Goal: Information Seeking & Learning: Learn about a topic

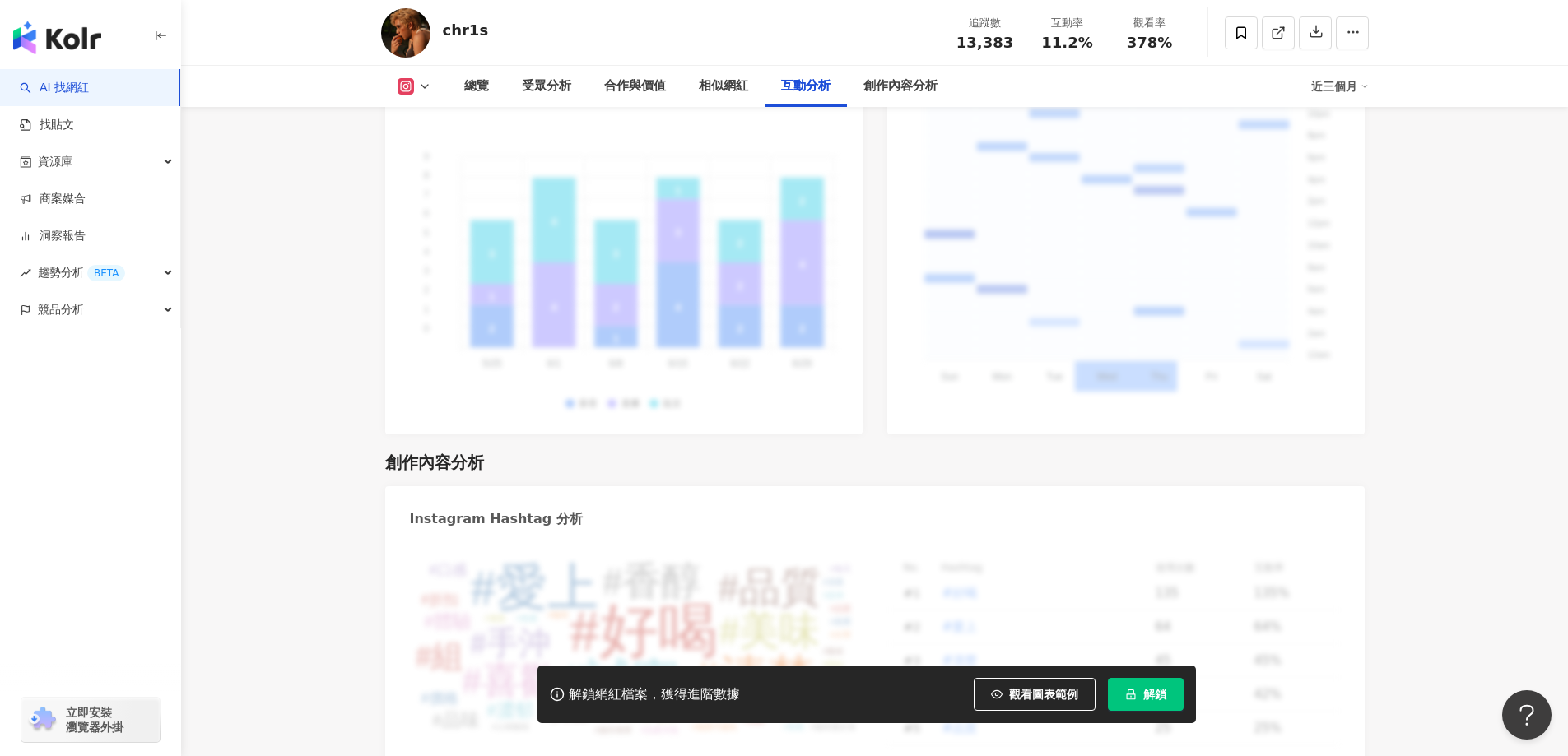
scroll to position [4526, 0]
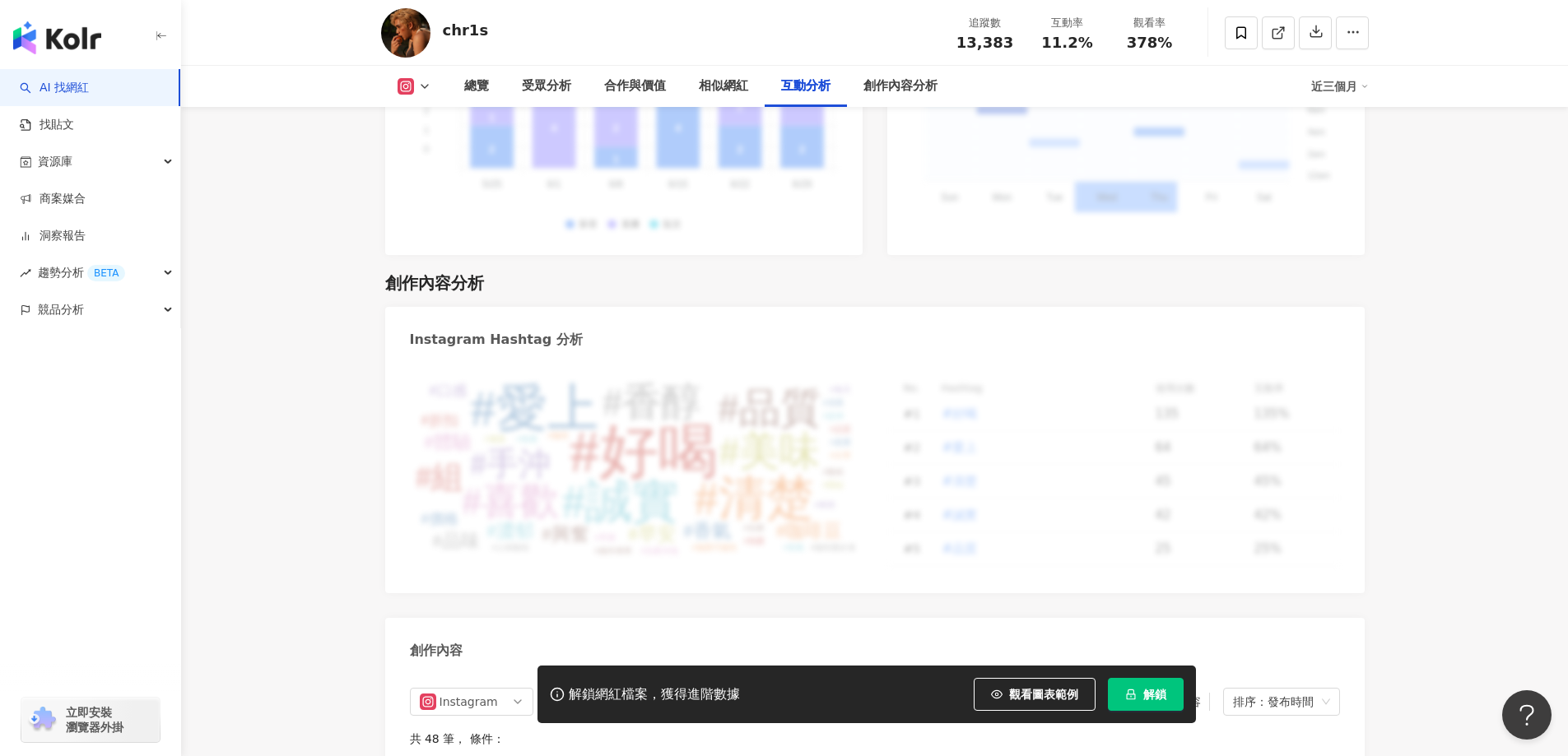
click at [158, 31] on icon "button" at bounding box center [162, 36] width 13 height 13
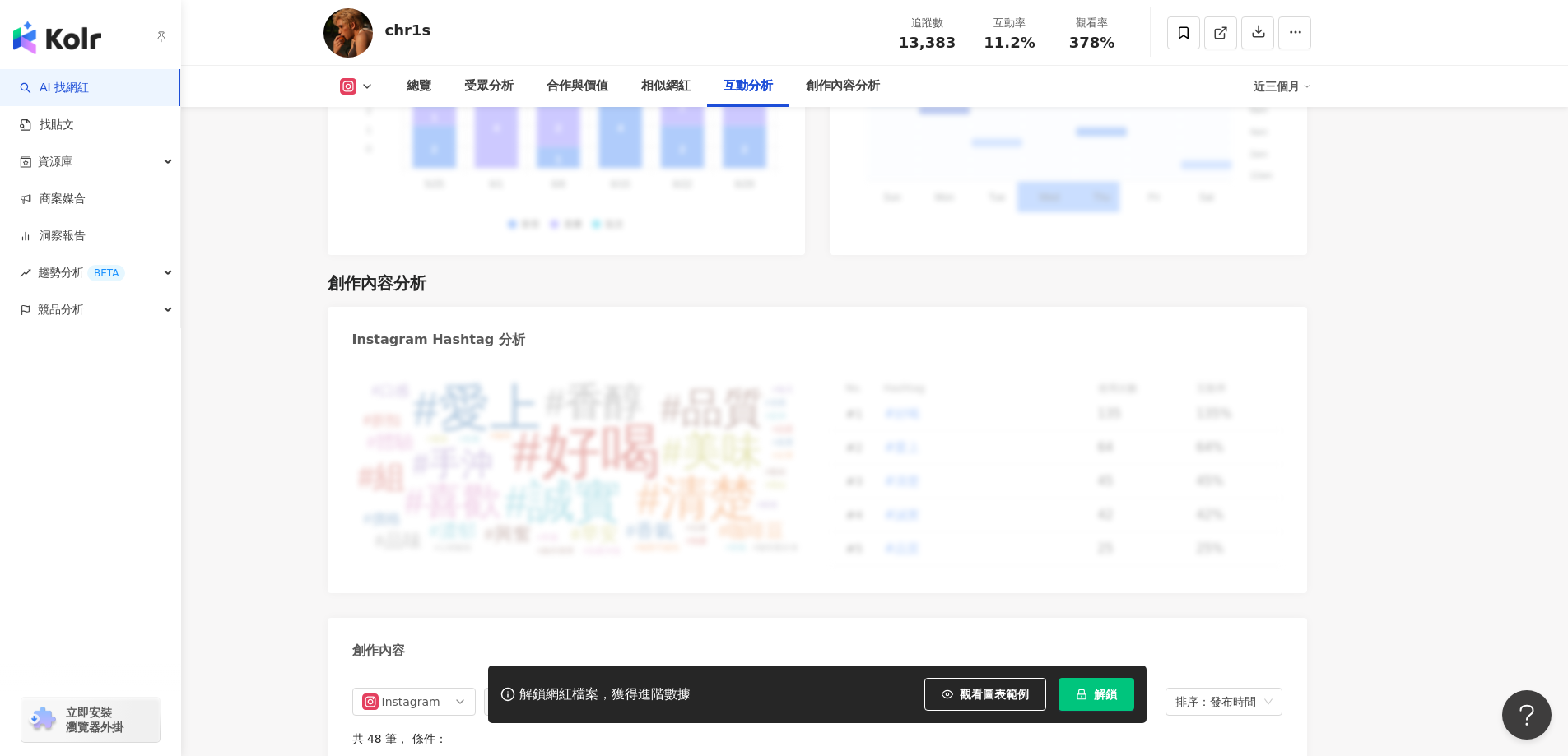
click at [28, 86] on link "AI 找網紅" at bounding box center [54, 87] width 69 height 16
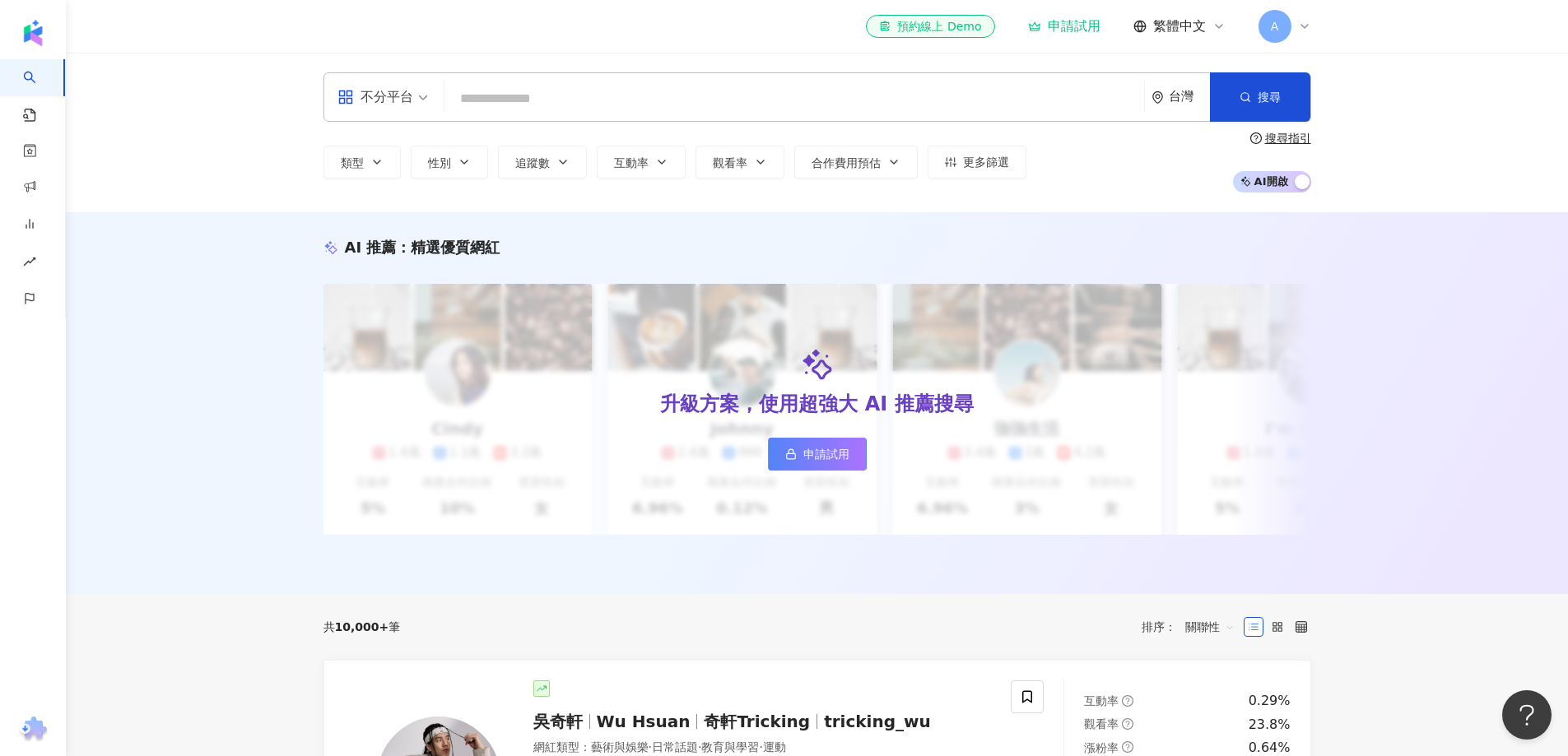
click at [517, 97] on input "search" at bounding box center [794, 98] width 687 height 31
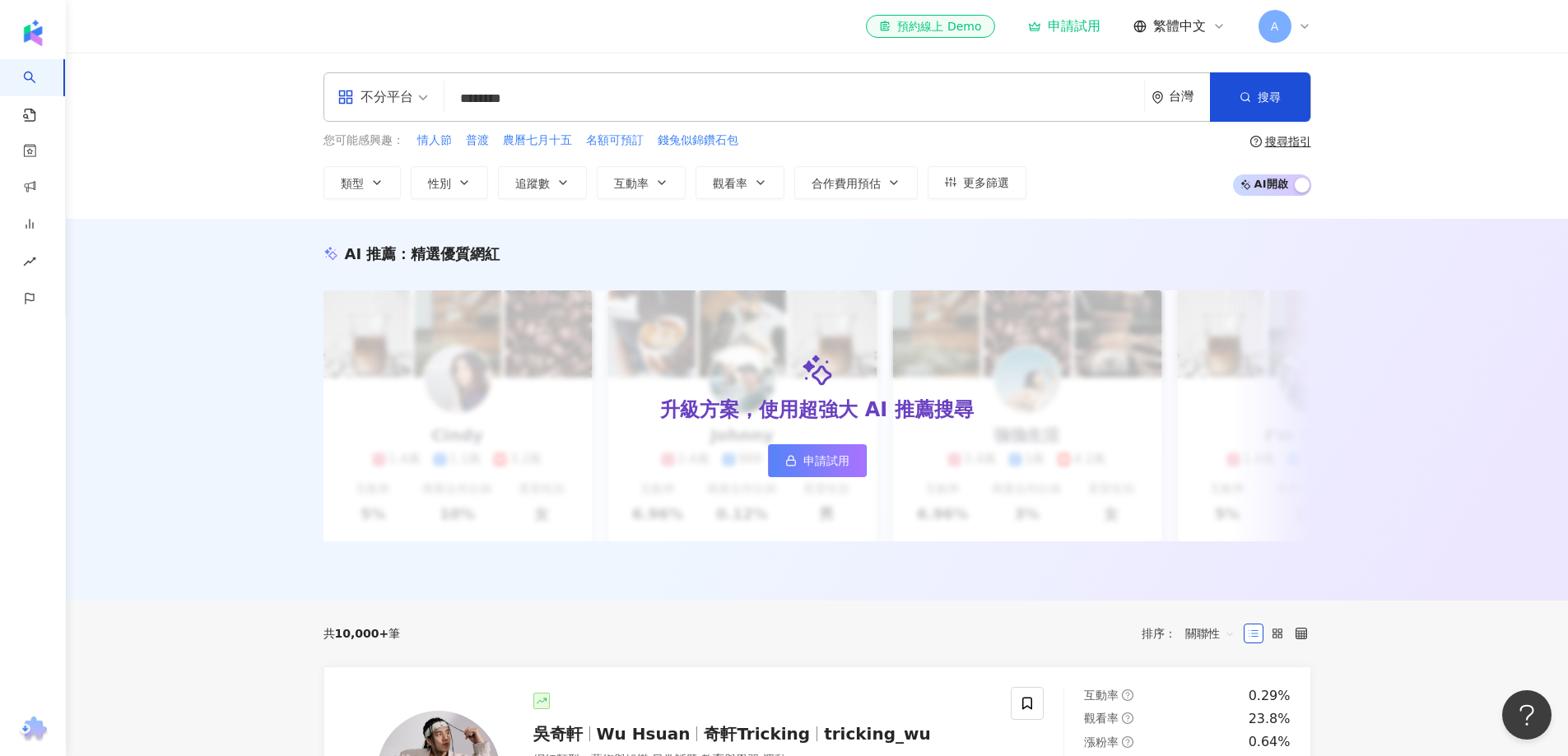
type input "*********"
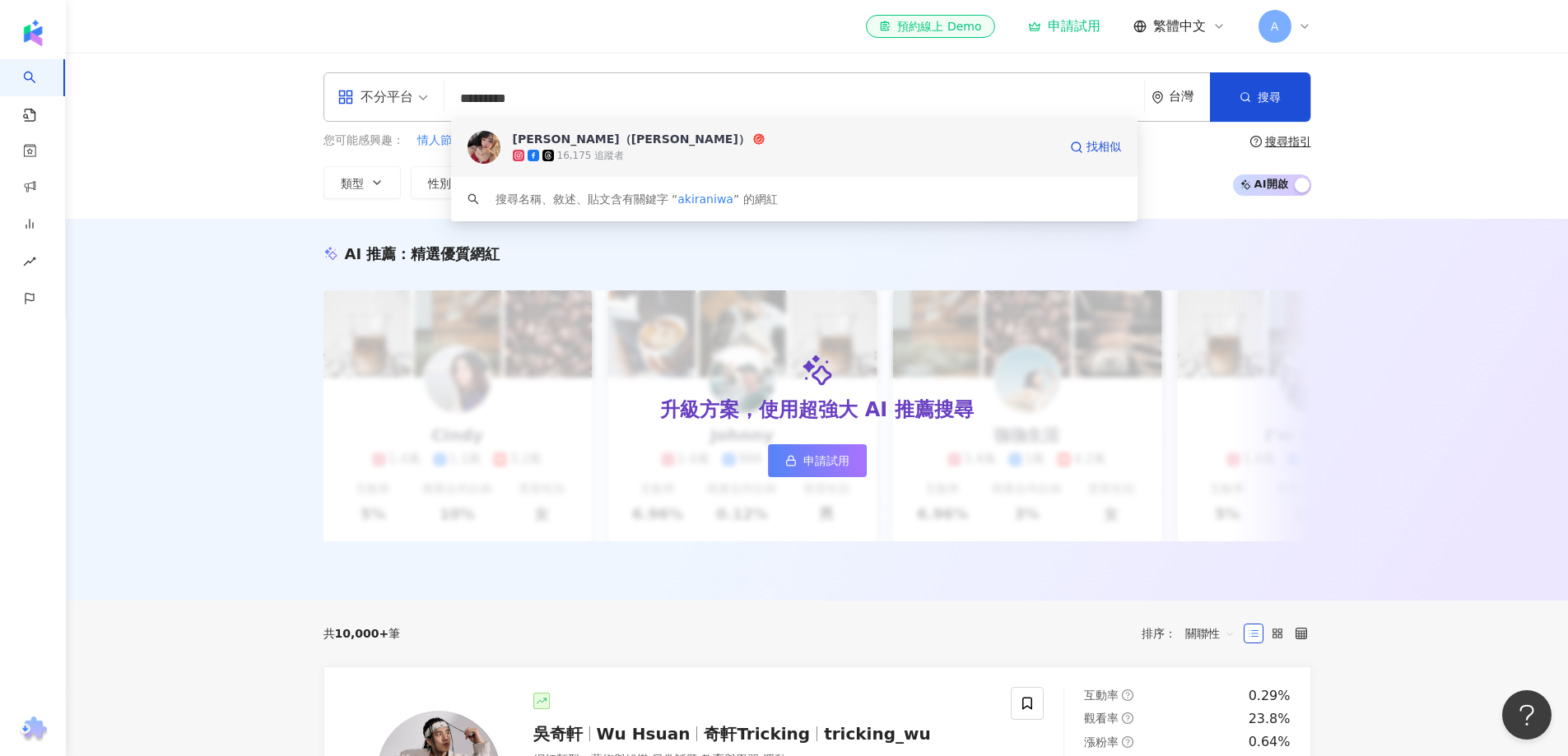
click at [754, 143] on icon at bounding box center [759, 139] width 11 height 11
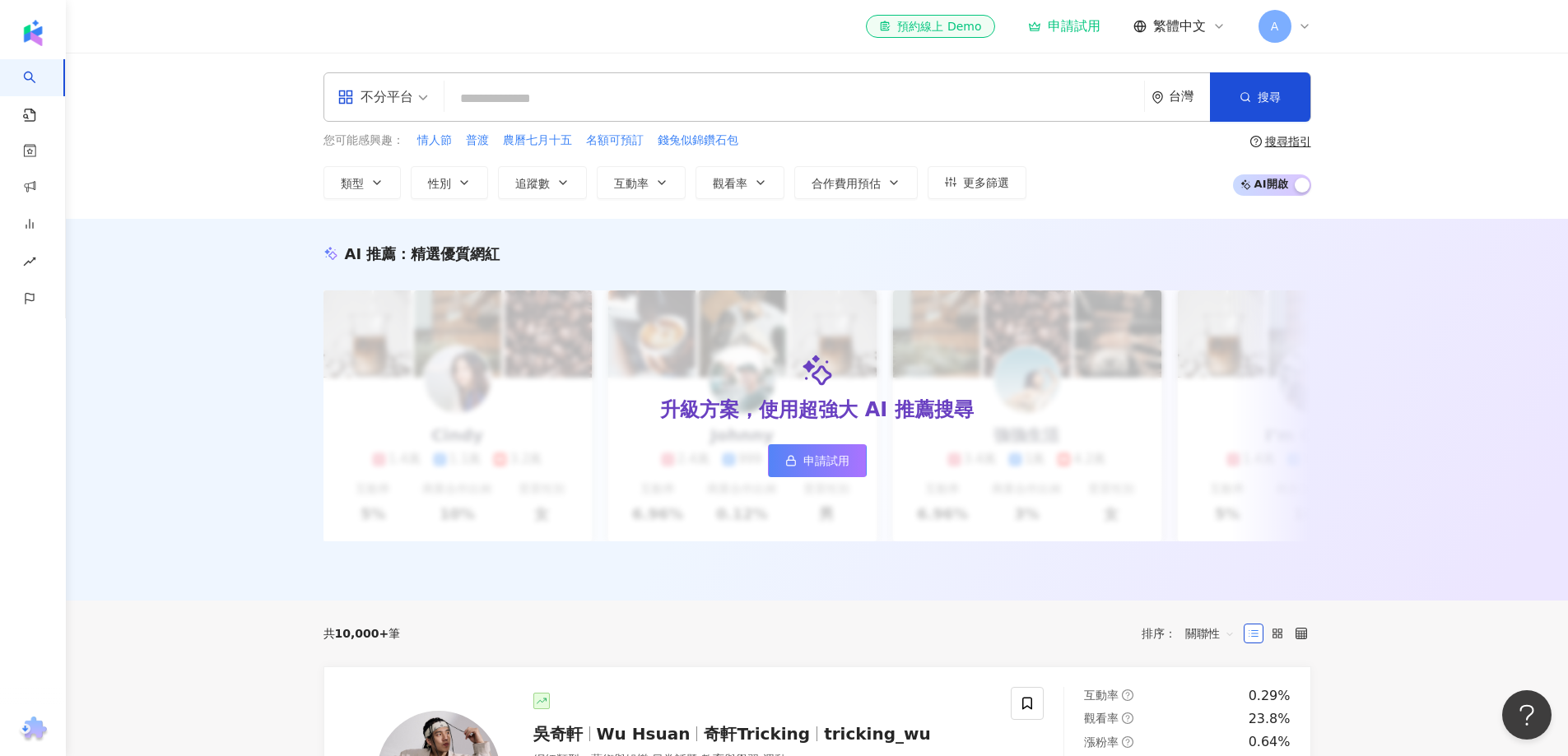
click at [651, 87] on input "search" at bounding box center [794, 98] width 687 height 31
click at [623, 117] on div "不分平台 台灣 搜尋 fc25eea5-fb8e-439f-9aad-a5855a321693 [PERSON_NAME]兒（包子） 16,175 追蹤者 搜…" at bounding box center [817, 97] width 988 height 49
click at [604, 102] on input "search" at bounding box center [794, 98] width 687 height 31
type input "*"
paste input "**********"
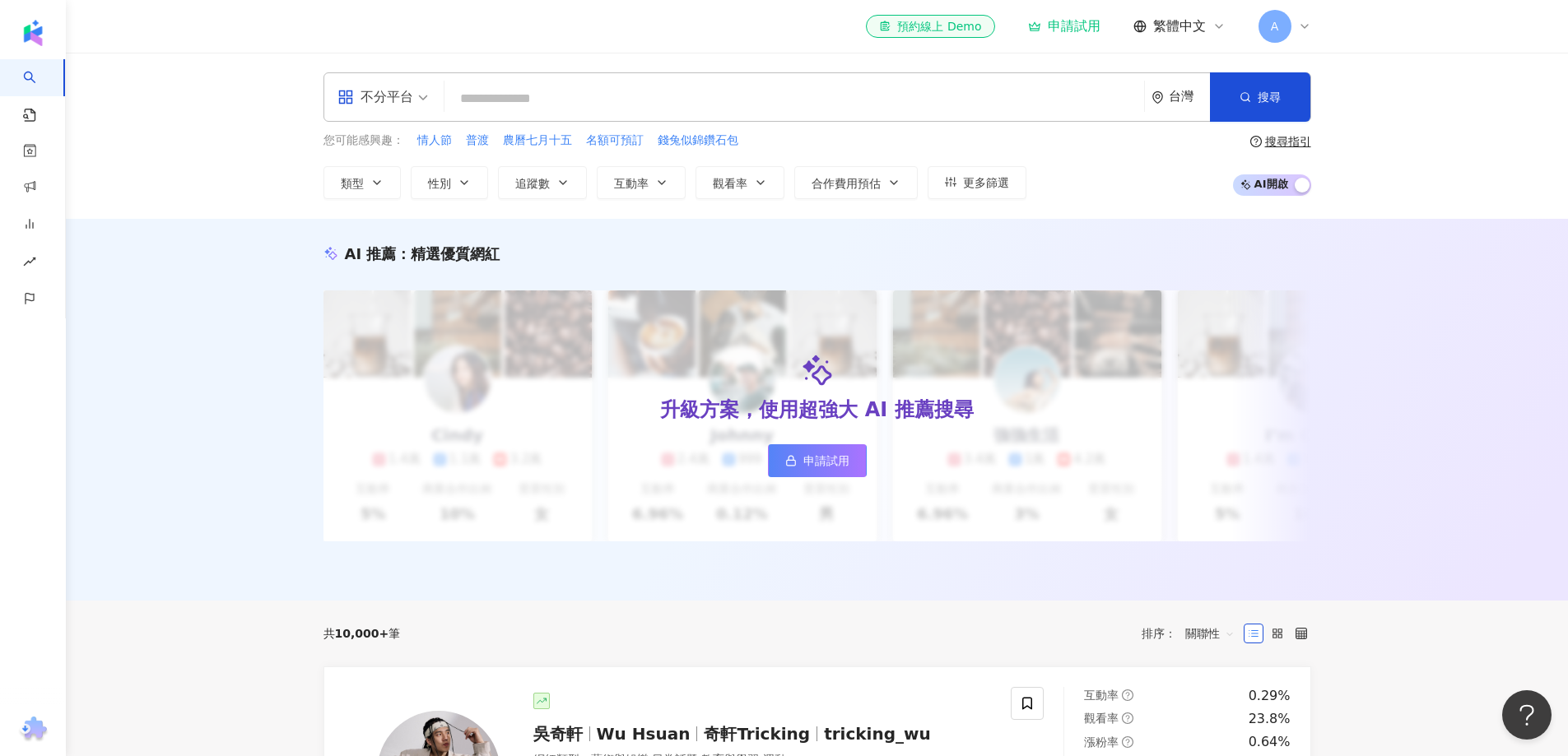
type input "**********"
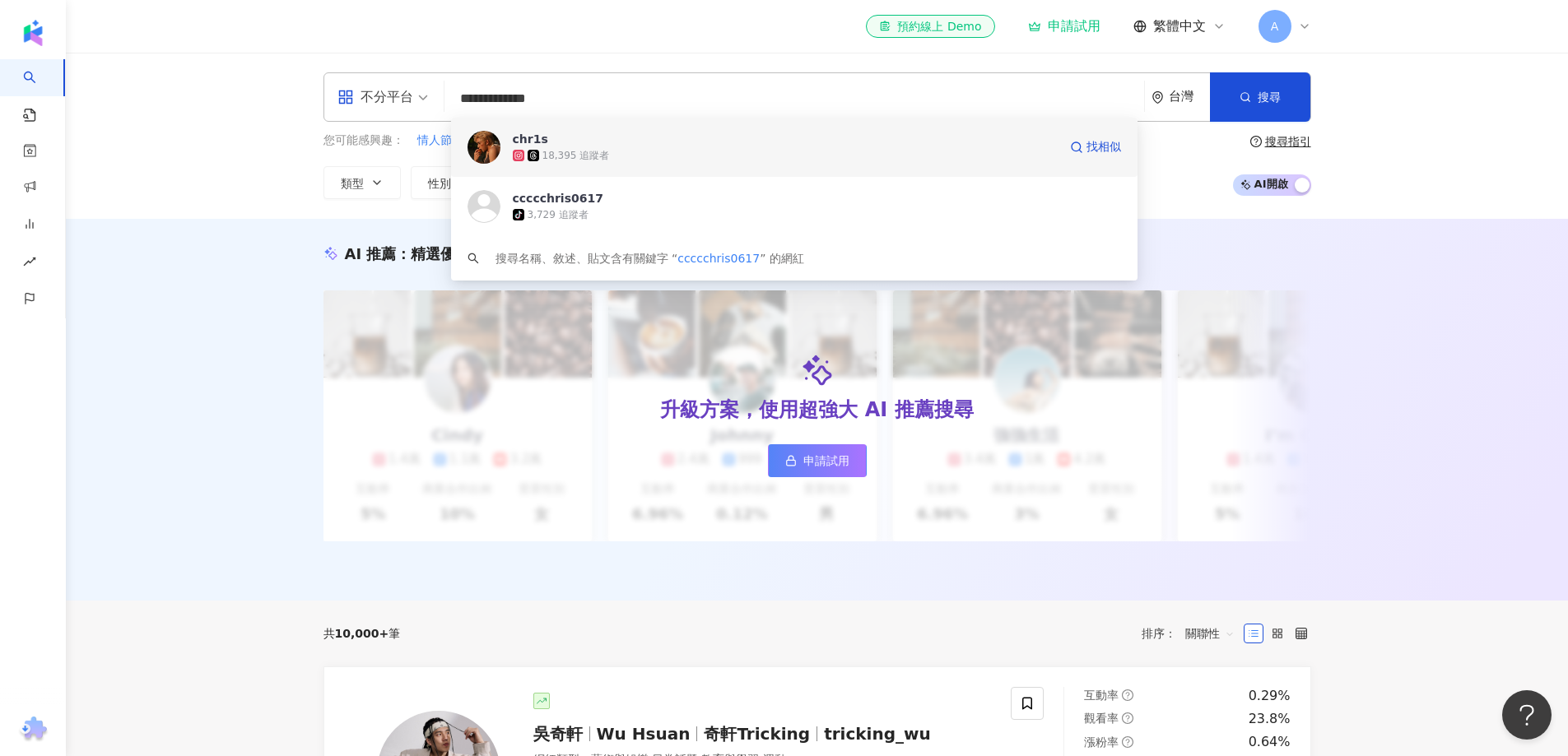
click at [632, 139] on span "chr1s" at bounding box center [785, 139] width 545 height 16
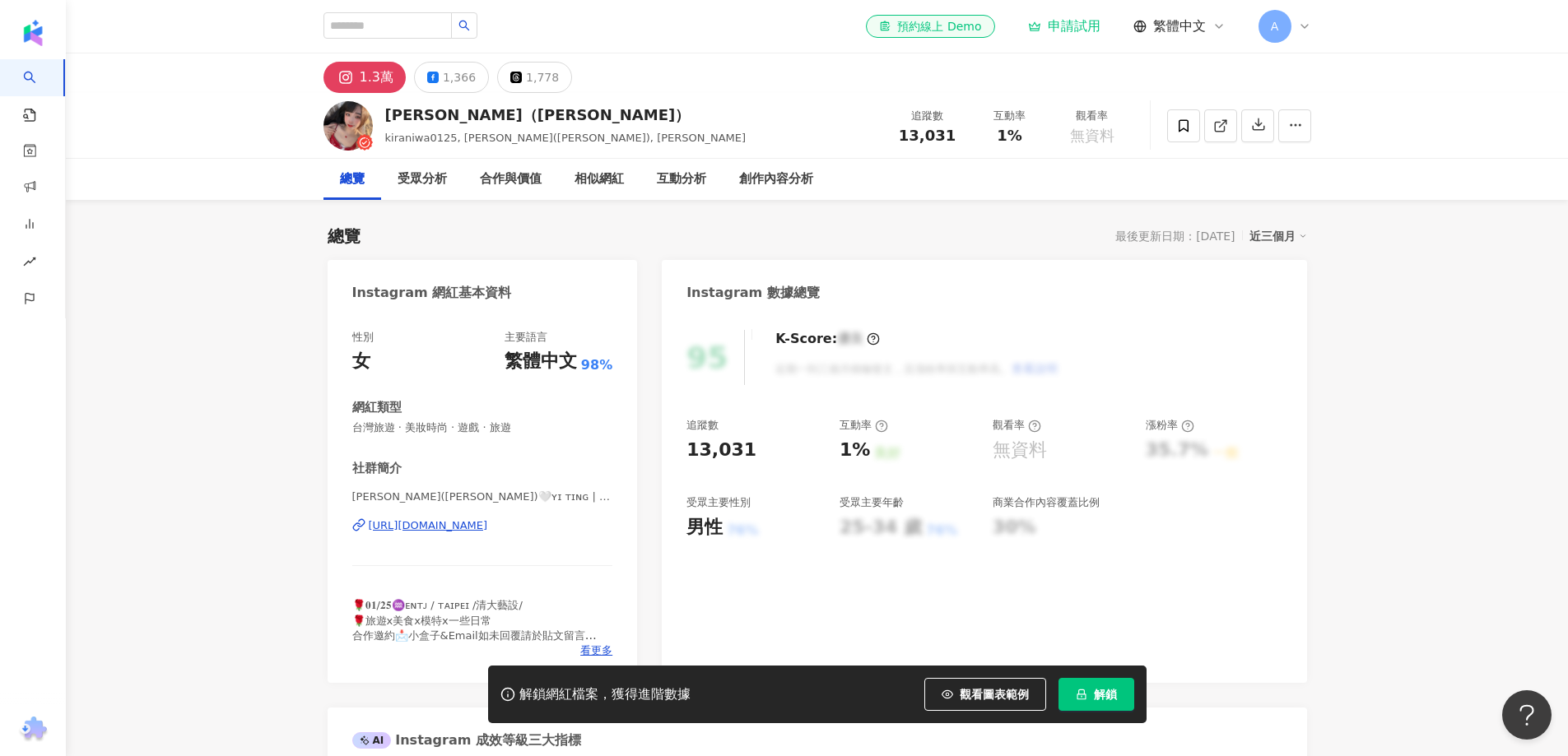
drag, startPoint x: 706, startPoint y: 357, endPoint x: 735, endPoint y: 357, distance: 29.0
click at [735, 357] on div "95" at bounding box center [715, 358] width 58 height 55
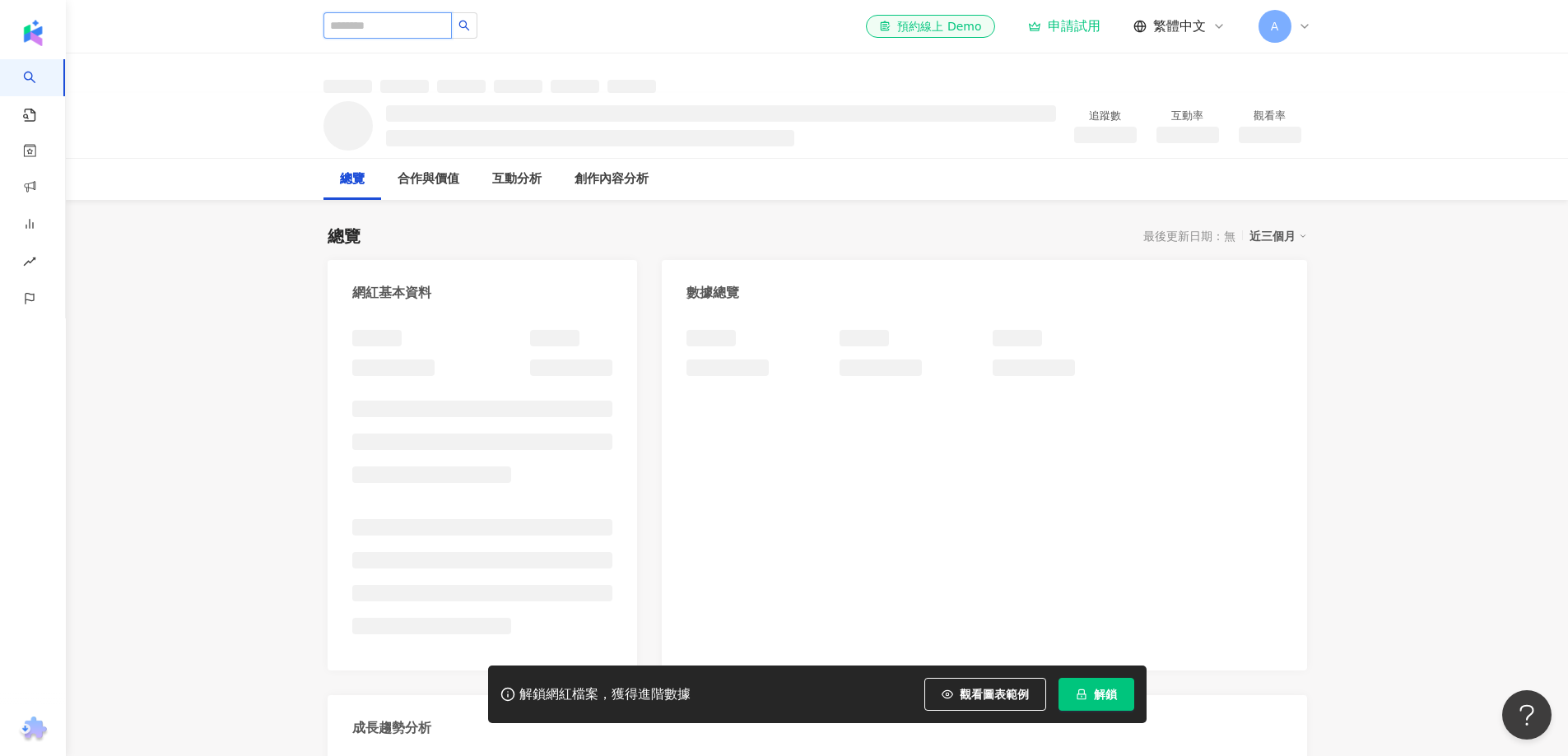
click at [435, 15] on input "search" at bounding box center [387, 26] width 128 height 27
click at [429, 27] on input "search" at bounding box center [387, 26] width 128 height 27
